Goal: Navigation & Orientation: Find specific page/section

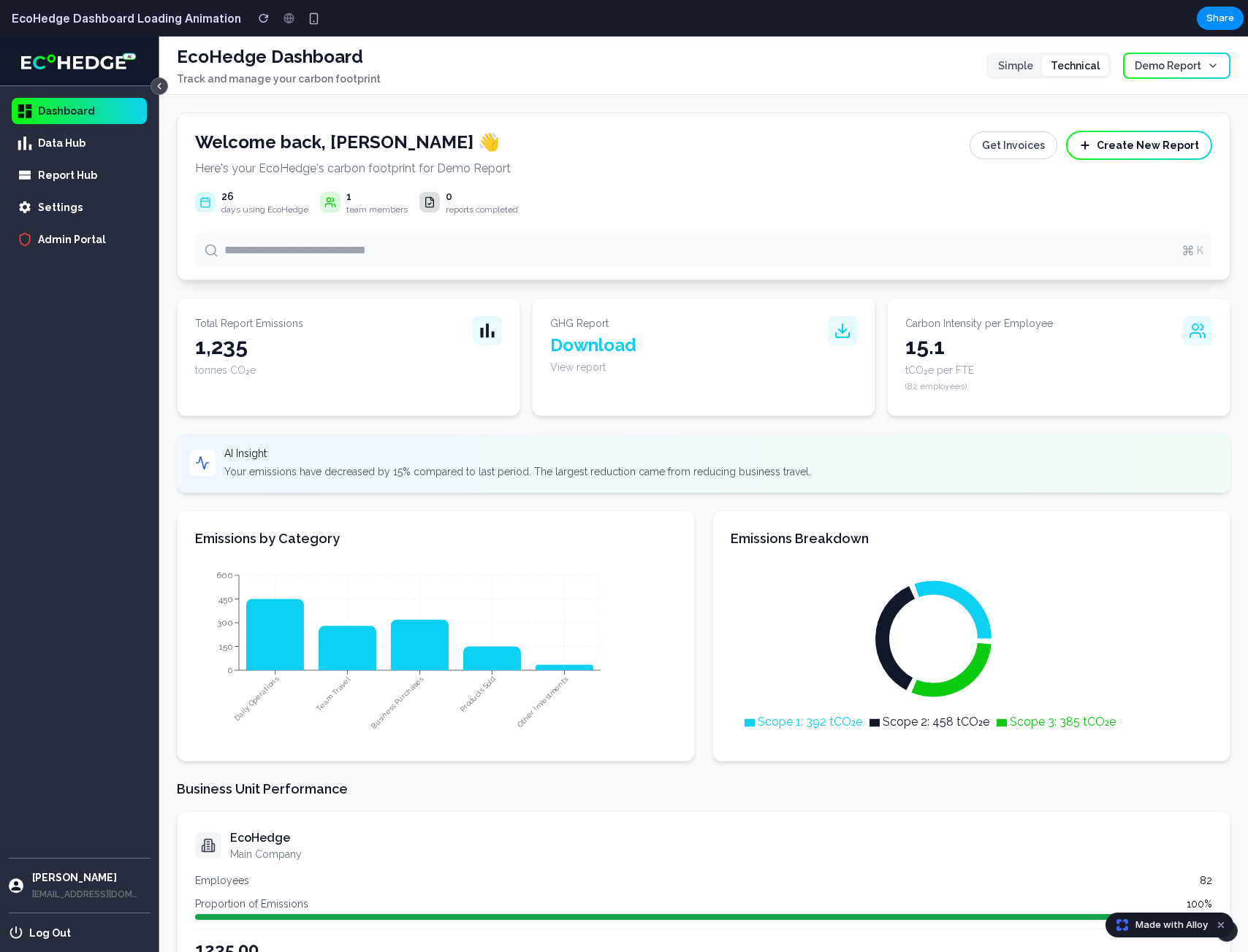
click at [44, 140] on span "Data Hub" at bounding box center [62, 143] width 48 height 14
click at [67, 175] on span "Report Hub" at bounding box center [67, 175] width 59 height 14
click at [92, 112] on div "Dashboard" at bounding box center [79, 110] width 135 height 26
click at [258, 20] on div "button" at bounding box center [263, 18] width 10 height 10
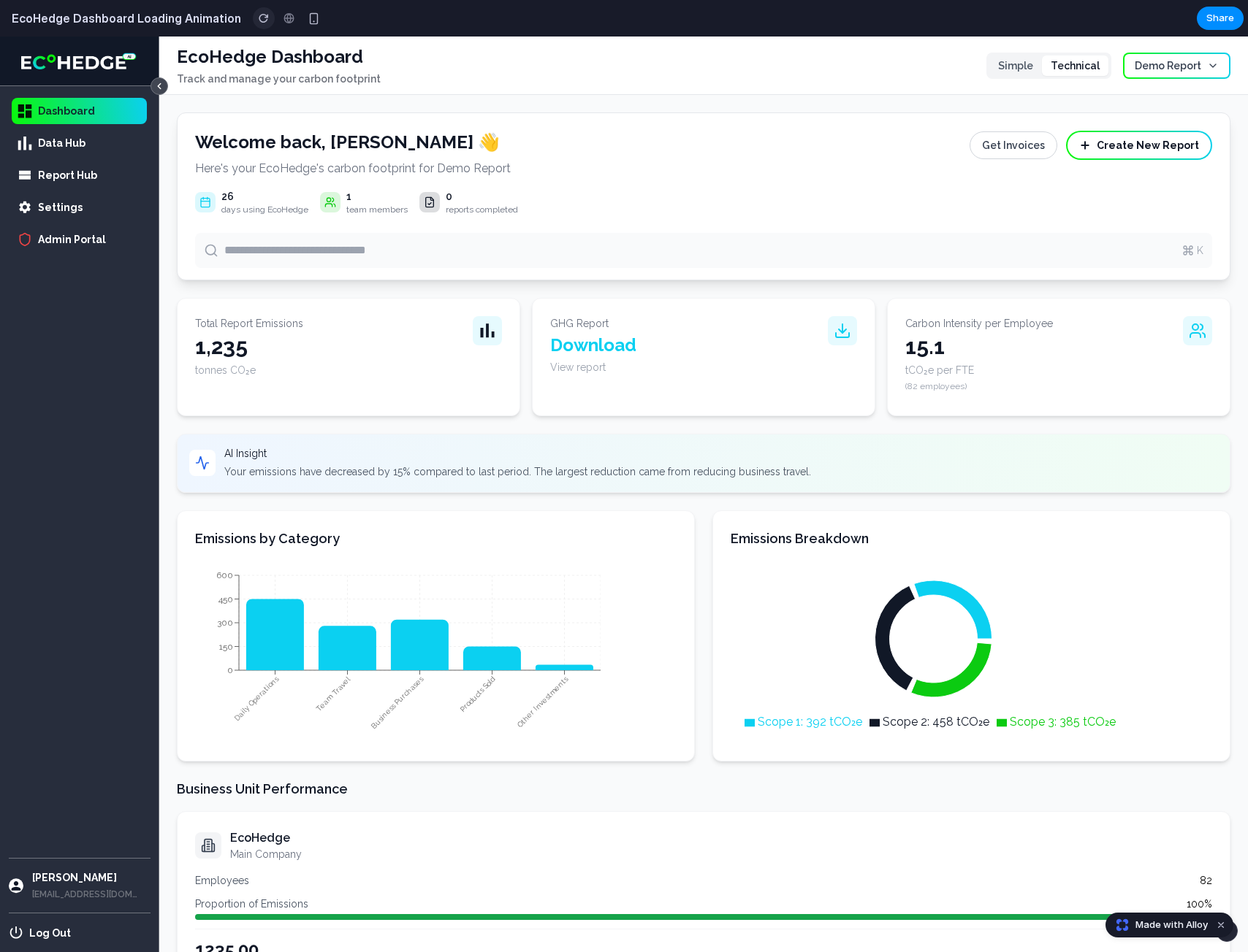
click at [253, 16] on button "button" at bounding box center [264, 18] width 22 height 22
click at [865, 793] on h3 "Business Unit Performance" at bounding box center [703, 790] width 1053 height 21
click at [253, 21] on button "button" at bounding box center [264, 18] width 22 height 22
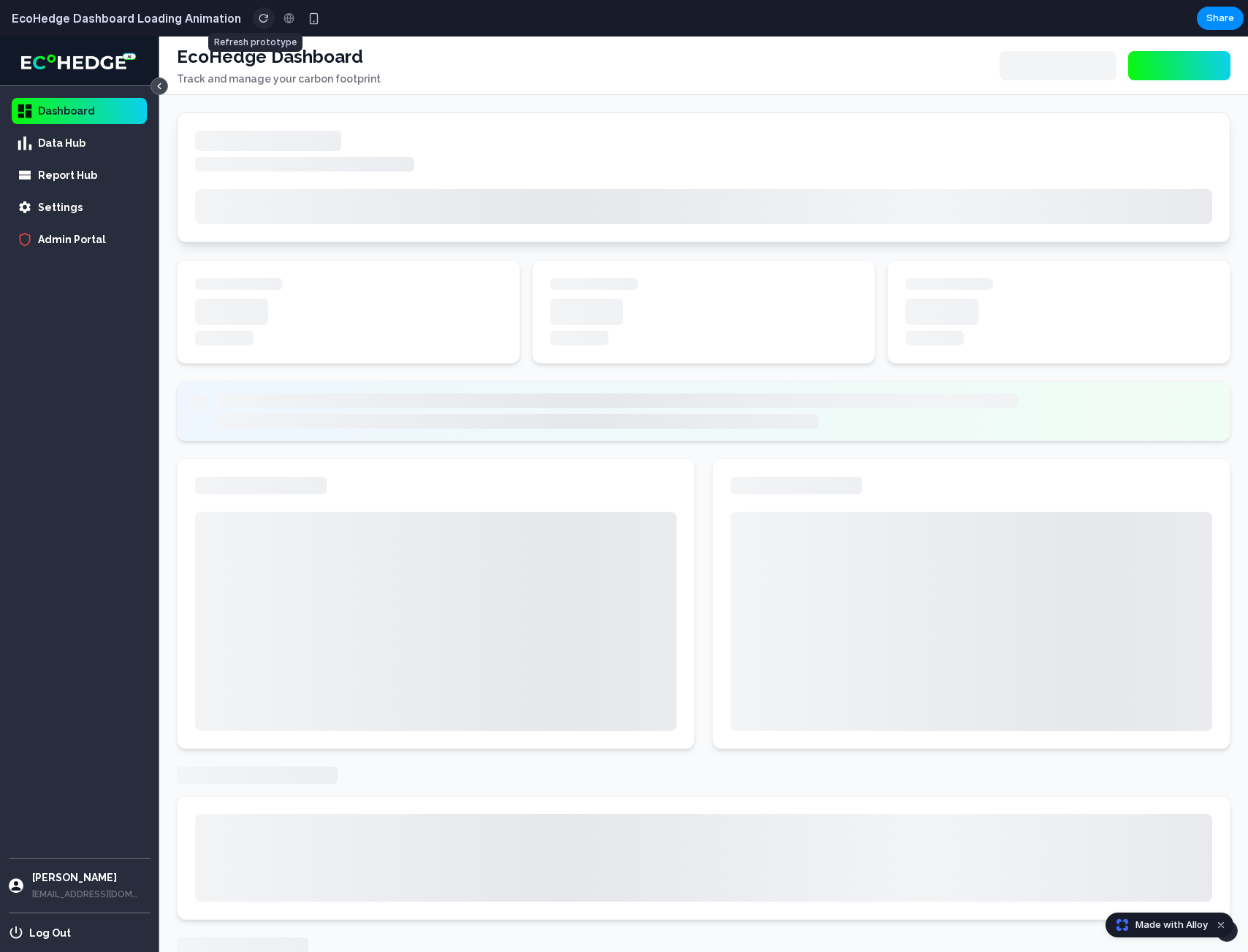
click at [258, 21] on div "button" at bounding box center [263, 18] width 10 height 10
